Goal: Navigation & Orientation: Find specific page/section

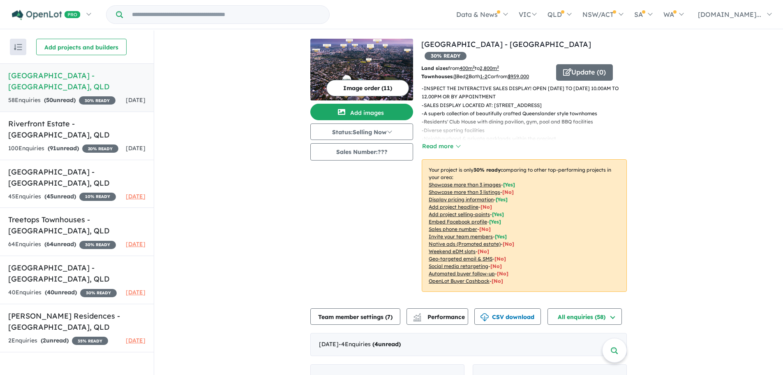
click at [15, 49] on img "button" at bounding box center [18, 47] width 8 height 6
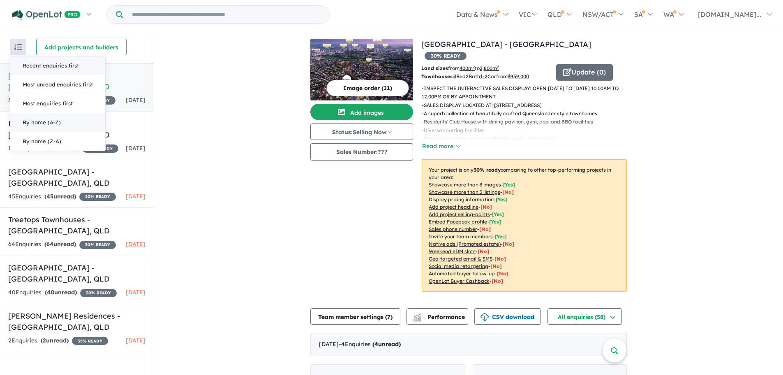
click at [36, 122] on button "By name (A-Z)" at bounding box center [57, 122] width 95 height 19
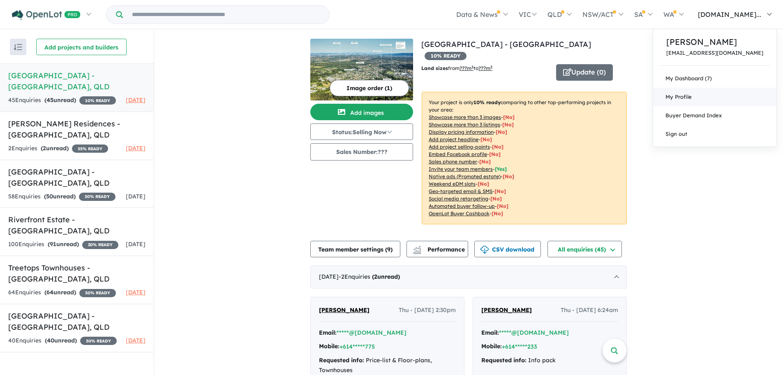
click at [683, 98] on span "My Profile" at bounding box center [679, 96] width 26 height 7
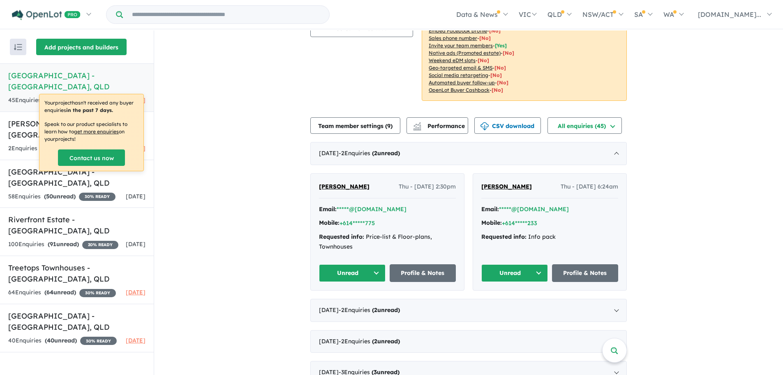
click at [81, 47] on button "Add projects and builders" at bounding box center [81, 47] width 90 height 16
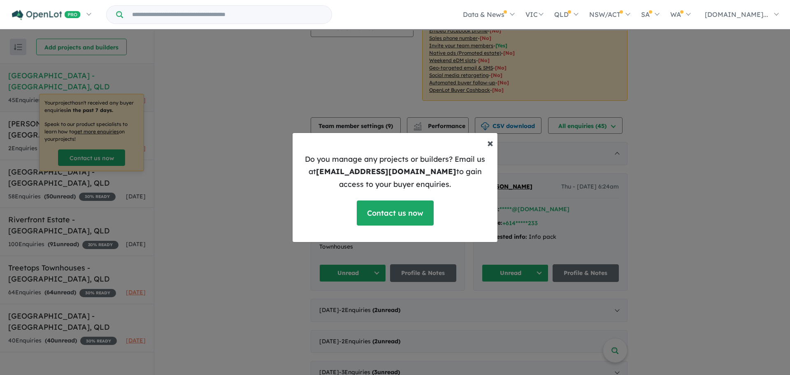
click at [487, 144] on span "×" at bounding box center [490, 142] width 6 height 14
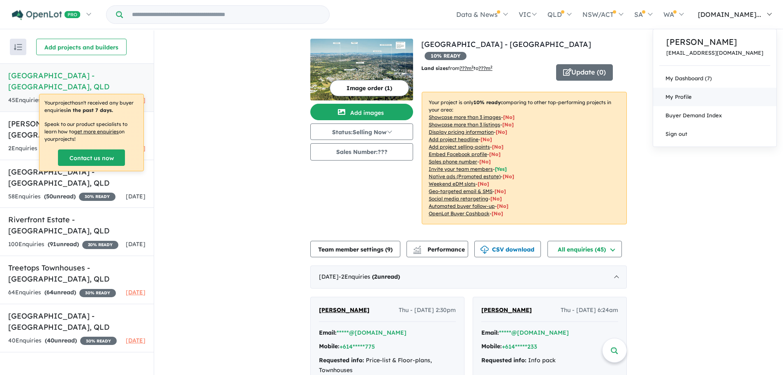
click at [679, 99] on span "My Profile" at bounding box center [679, 96] width 26 height 7
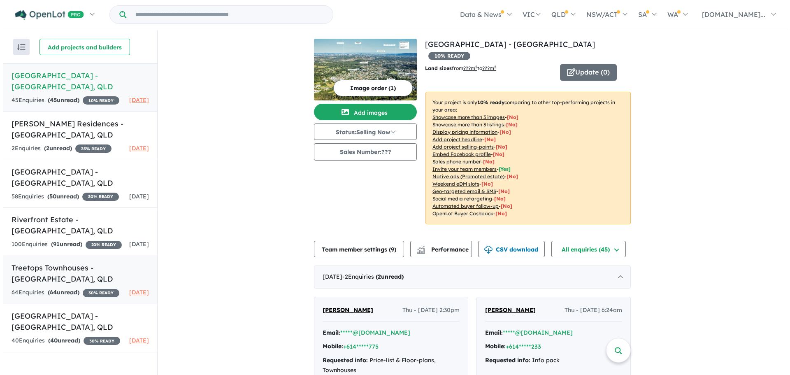
scroll to position [1, 0]
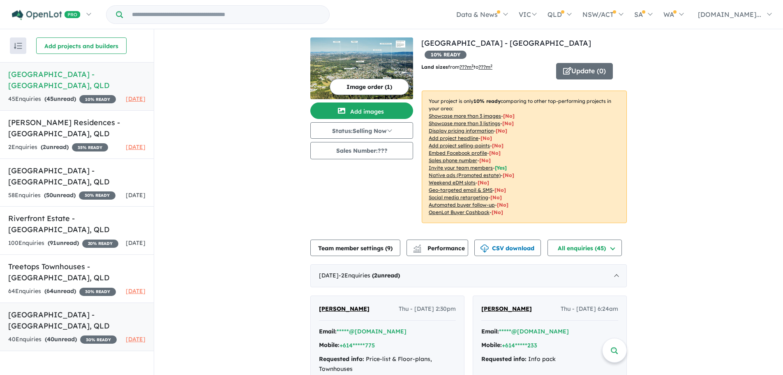
click at [73, 322] on h5 "Woodlands Residences - Chapel Hill , QLD" at bounding box center [76, 320] width 137 height 22
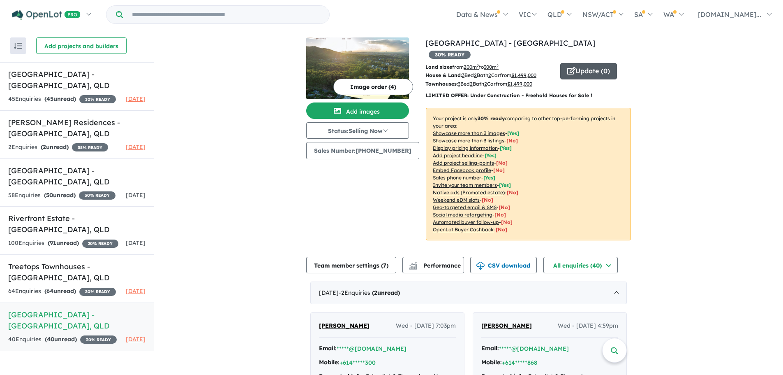
click at [583, 63] on button "Update ( 0 )" at bounding box center [589, 71] width 57 height 16
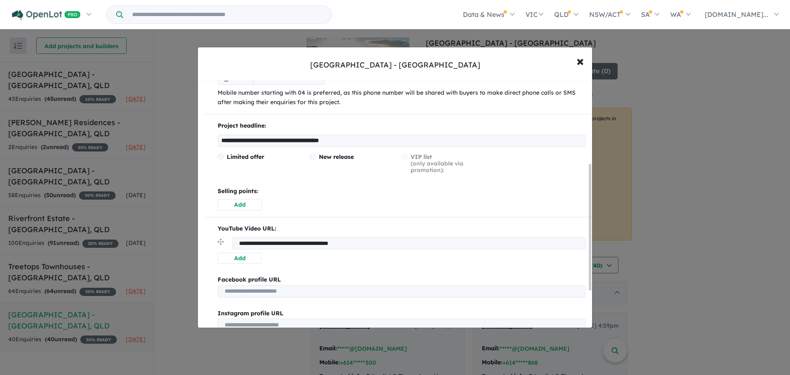
scroll to position [165, 0]
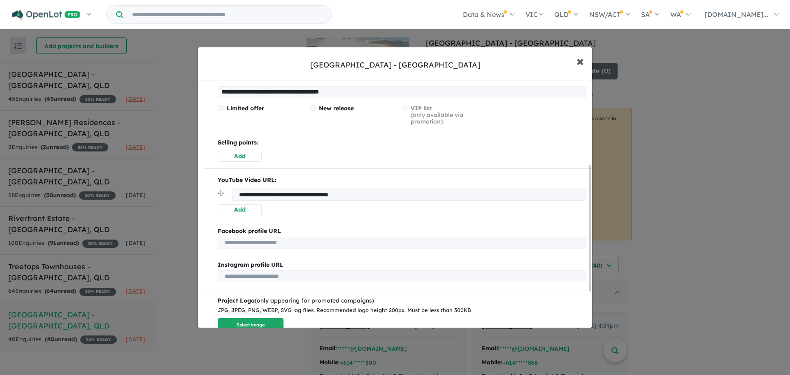
click at [582, 64] on span "×" at bounding box center [579, 61] width 7 height 18
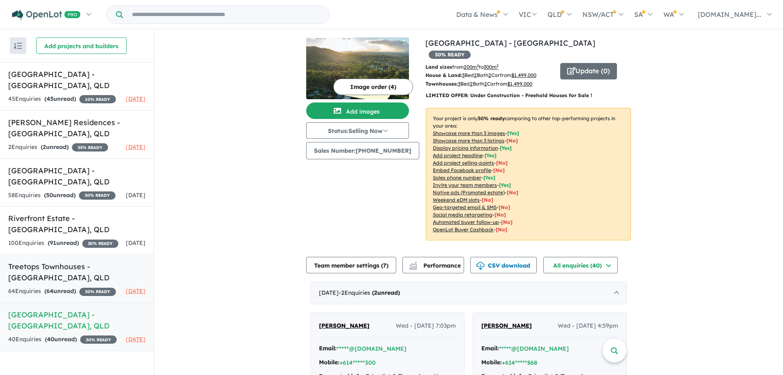
scroll to position [0, 0]
